Goal: Task Accomplishment & Management: Manage account settings

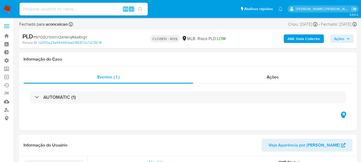
select select "10"
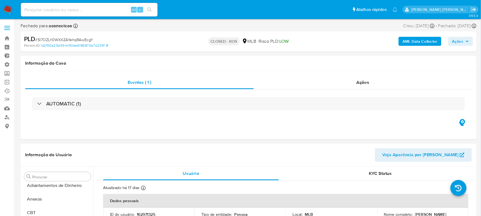
scroll to position [5, 0]
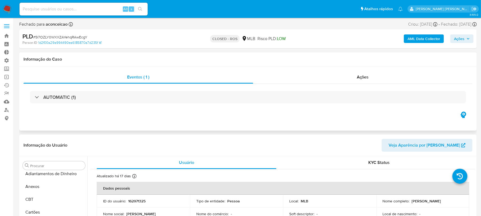
click at [264, 110] on div "AUTOMATIC (1)" at bounding box center [248, 97] width 449 height 27
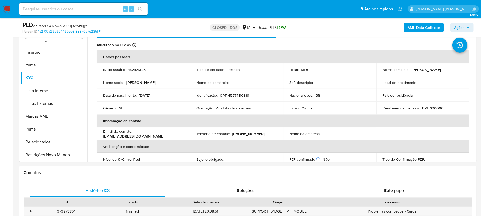
scroll to position [0, 0]
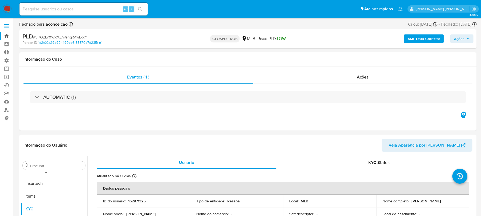
click at [8, 36] on link "Bandeja" at bounding box center [32, 36] width 64 height 8
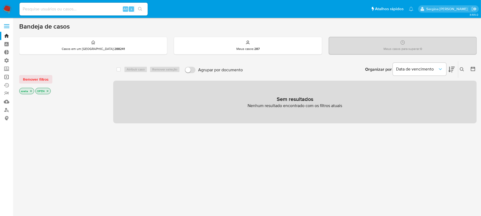
click at [6, 77] on link "Operações em massa" at bounding box center [32, 77] width 64 height 8
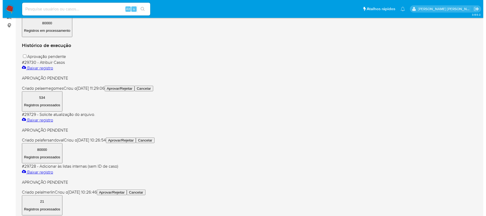
scroll to position [107, 0]
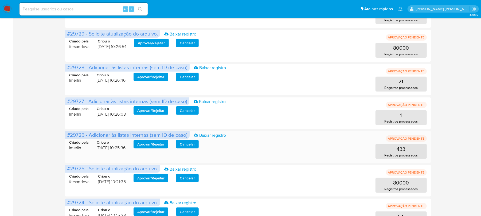
click at [156, 147] on span "Aprovar / Rejeitar" at bounding box center [150, 144] width 27 height 7
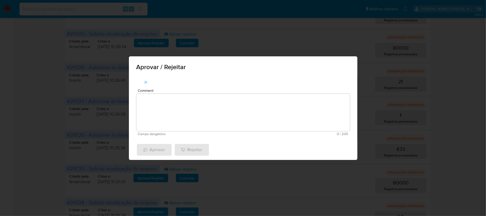
click at [177, 118] on textarea "Comment" at bounding box center [243, 112] width 214 height 37
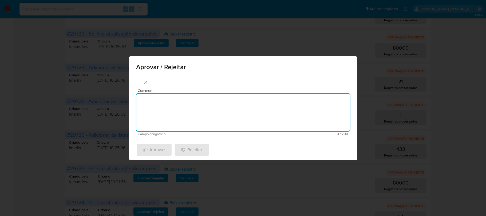
paste textarea "De acordo com a manutenção do Relacionamento com o PEP/RCA"
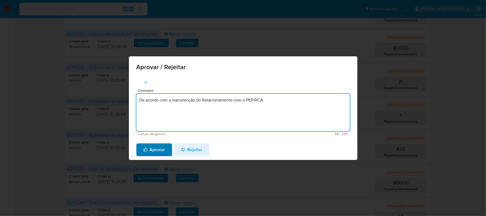
type textarea "De acordo com a manutenção do Relacionamento com o PEP/RCA"
click at [150, 152] on span "Aprovar" at bounding box center [154, 150] width 22 height 12
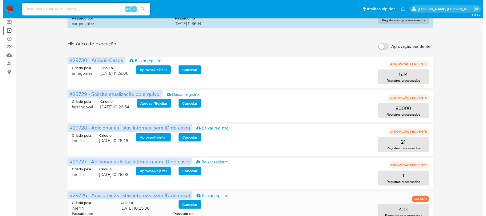
scroll to position [63, 0]
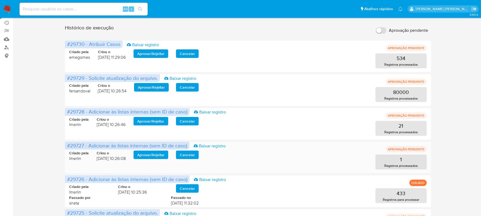
click at [152, 156] on span "Aprovar / Rejeitar" at bounding box center [150, 154] width 27 height 7
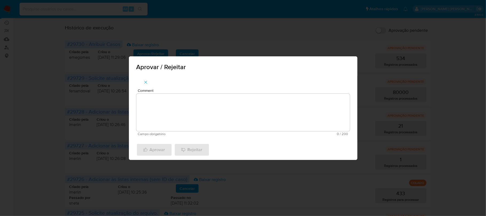
click at [177, 121] on textarea "Comment" at bounding box center [243, 112] width 214 height 37
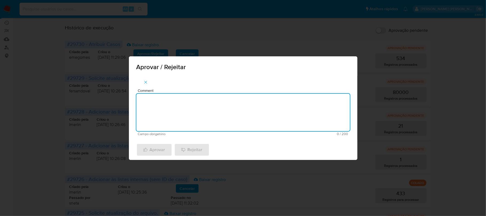
paste textarea "De acordo com a recusa do relacionamento com o PEP/RCA"
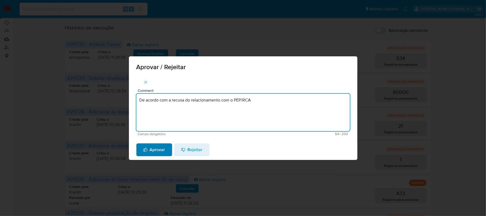
type textarea "De acordo com a recusa do relacionamento com o PEP/RCA"
click at [160, 153] on span "Aprovar" at bounding box center [154, 150] width 22 height 12
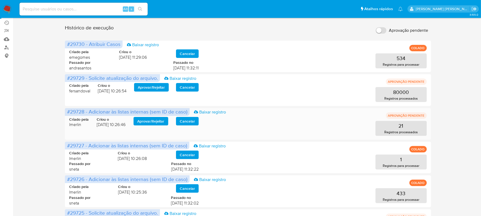
click at [153, 122] on span "Aprovar / Rejeitar" at bounding box center [150, 121] width 27 height 7
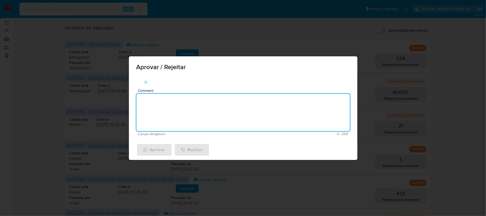
click at [157, 115] on textarea "Comment" at bounding box center [243, 112] width 214 height 37
type textarea "Midia Negativa"
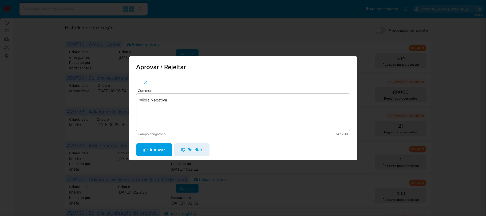
click at [162, 147] on span "Aprovar" at bounding box center [154, 150] width 22 height 12
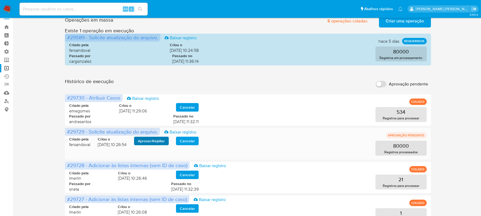
scroll to position [0, 0]
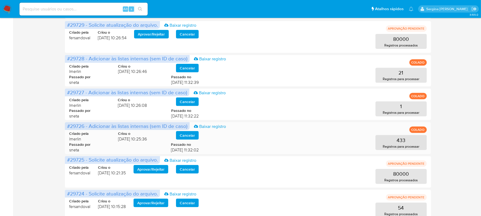
scroll to position [107, 0]
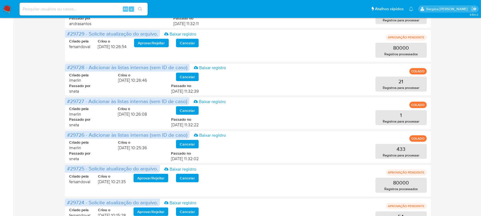
click at [41, 6] on input at bounding box center [83, 9] width 128 height 7
paste input "bhOMkRIKLUDa5WiCw2LRtD2i"
type input "bhOMkRIKLUDa5WiCw2LRtD2i"
click at [141, 10] on icon "search-icon" at bounding box center [140, 9] width 4 height 4
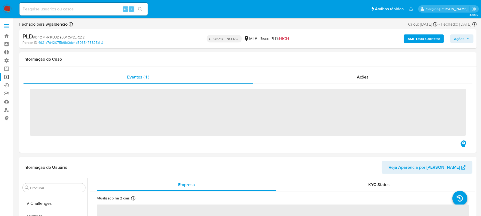
scroll to position [239, 0]
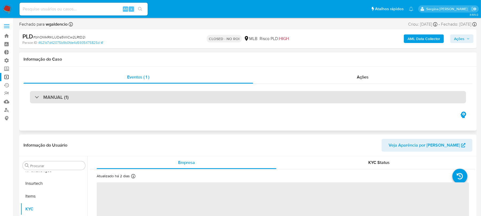
click at [54, 97] on h3 "MANUAL (1)" at bounding box center [55, 97] width 25 height 6
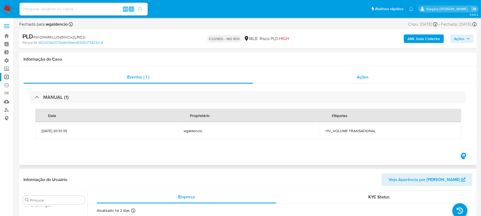
click at [355, 82] on div "Ações" at bounding box center [363, 77] width 220 height 13
select select "10"
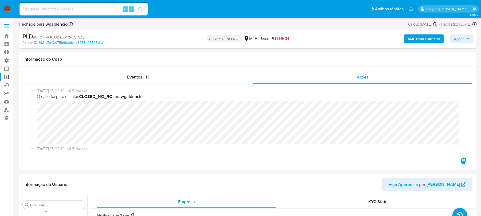
drag, startPoint x: 255, startPoint y: 49, endPoint x: 230, endPoint y: 37, distance: 27.3
click at [71, 10] on input at bounding box center [83, 9] width 128 height 7
paste input "IMJnmmMoLOGtnbh4XpguEB5P,"
type input "IMJnmmMoLOGtnbh4XpguEB5P"
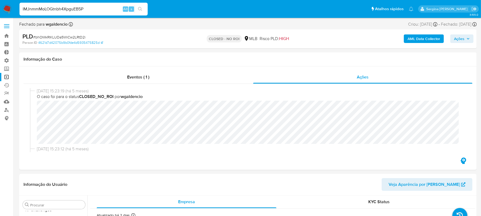
click at [135, 10] on button "search-icon" at bounding box center [140, 8] width 11 height 7
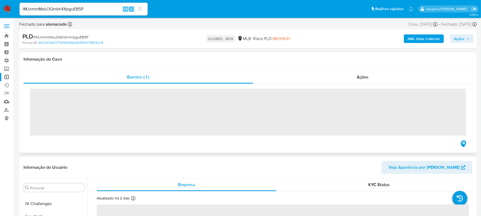
scroll to position [239, 0]
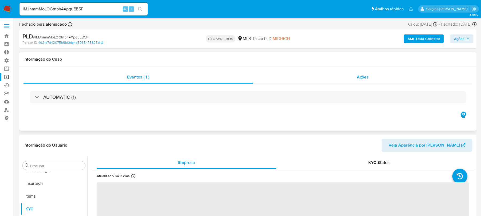
click at [368, 81] on div "Ações" at bounding box center [363, 77] width 220 height 13
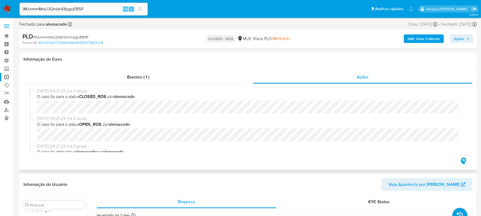
select select "10"
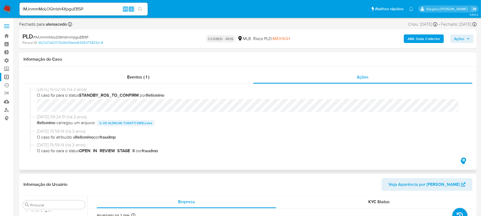
scroll to position [321, 0]
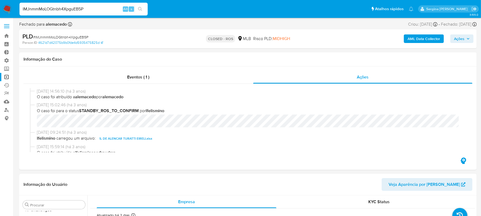
drag, startPoint x: 92, startPoint y: 10, endPoint x: 0, endPoint y: 8, distance: 91.9
click at [0, 8] on nav "Pausado Ver notificaciones IMJnmmMoLOGtnbh4XpguEB5P Alt s Atalhos rápidos Presi…" at bounding box center [240, 9] width 481 height 18
paste input "bhOMkRIKLUDa5WiCw2LRtD2i"
type input "bhOMkRIKLUDa5WiCw2LRtD2i"
click at [142, 7] on button "search-icon" at bounding box center [140, 8] width 11 height 7
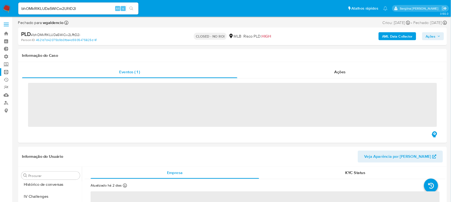
scroll to position [239, 0]
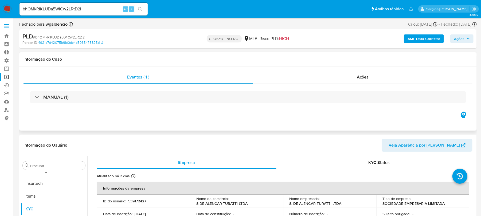
select select "10"
click at [363, 80] on span "Ações" at bounding box center [363, 77] width 12 height 6
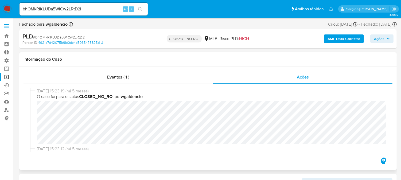
scroll to position [238, 0]
